Goal: Navigation & Orientation: Find specific page/section

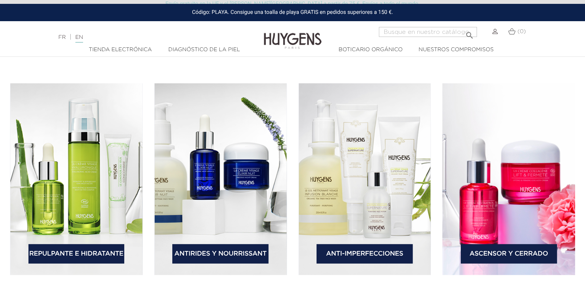
scroll to position [1114, 0]
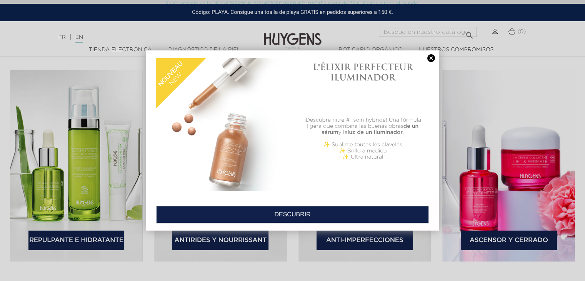
click at [430, 57] on link at bounding box center [430, 58] width 11 height 8
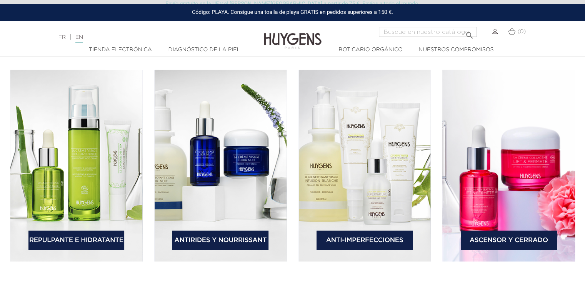
click at [500, 241] on font "Ascensor y cerrado" at bounding box center [508, 240] width 78 height 7
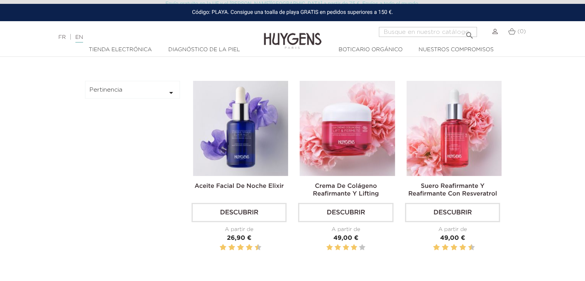
scroll to position [231, 0]
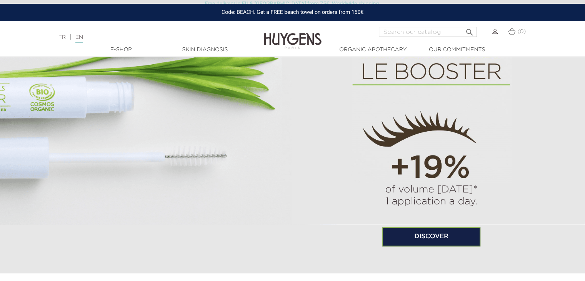
scroll to position [538, 0]
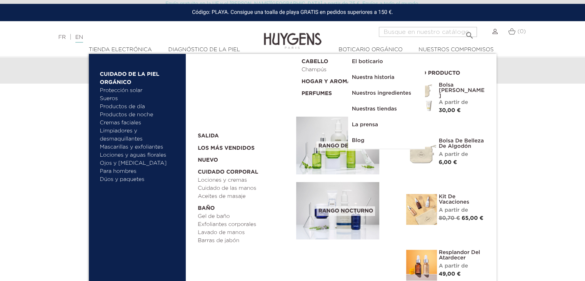
scroll to position [769, 0]
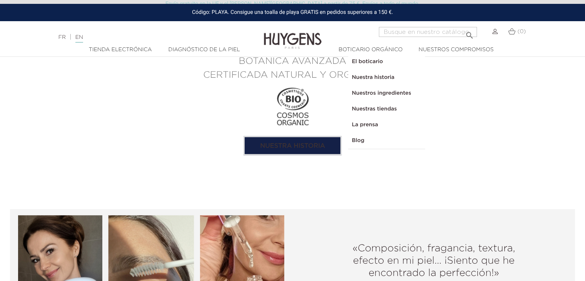
click at [550, 42] on div "Idioma: FR | EN Francés Inglés  Buscar (0) " at bounding box center [292, 36] width 585 height 18
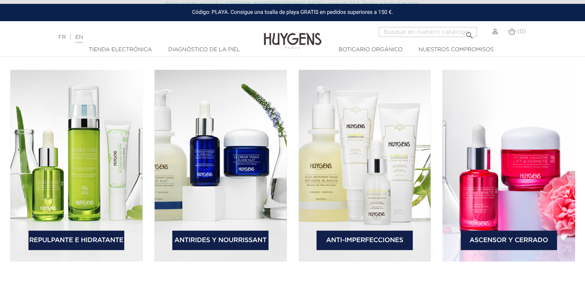
scroll to position [1191, 0]
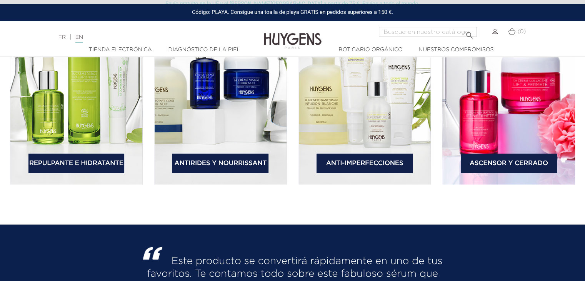
click at [215, 165] on font "Antirides y Nourrissant" at bounding box center [220, 163] width 92 height 7
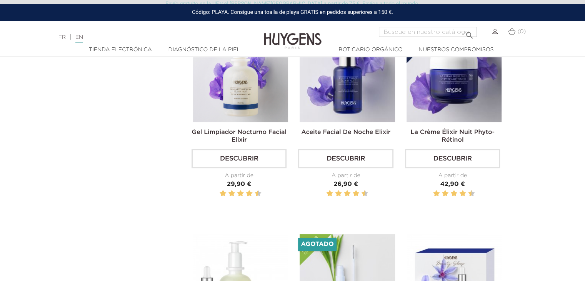
scroll to position [269, 0]
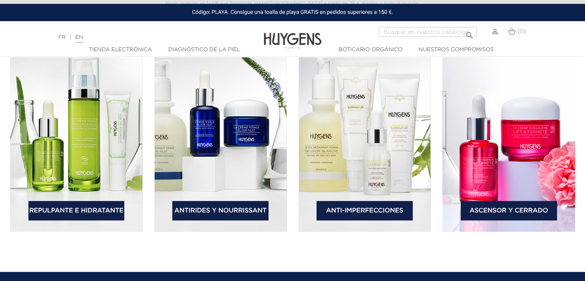
scroll to position [1191, 0]
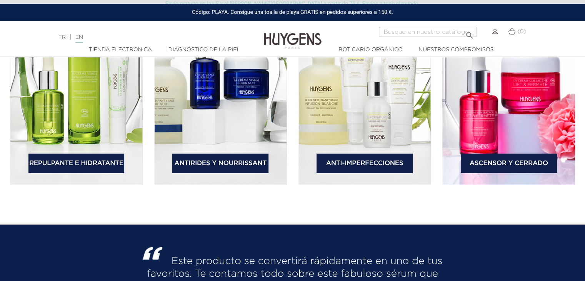
click at [82, 160] on font "Repulpante e hidratante" at bounding box center [76, 163] width 94 height 7
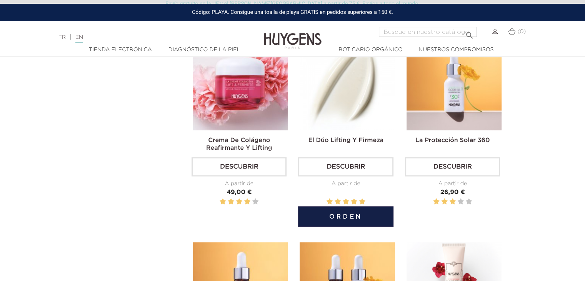
scroll to position [961, 0]
